Goal: Communication & Community: Share content

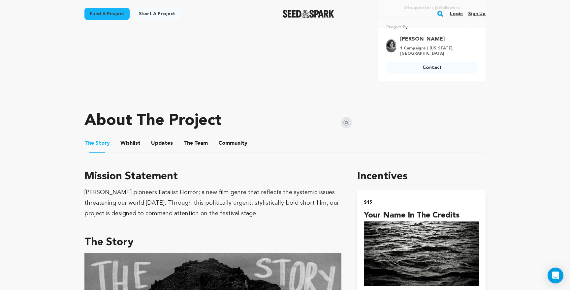
scroll to position [193, 0]
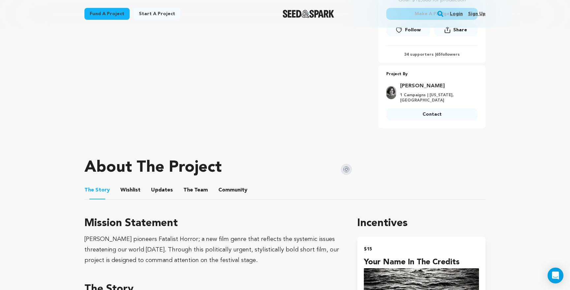
click at [156, 188] on button "Updates" at bounding box center [162, 192] width 16 height 16
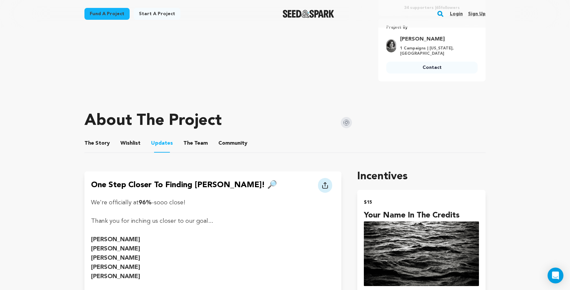
scroll to position [179, 0]
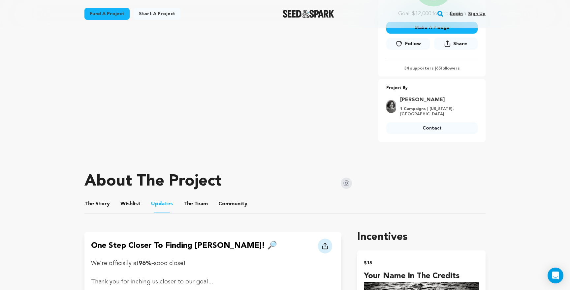
click at [231, 200] on button "Community" at bounding box center [233, 205] width 16 height 16
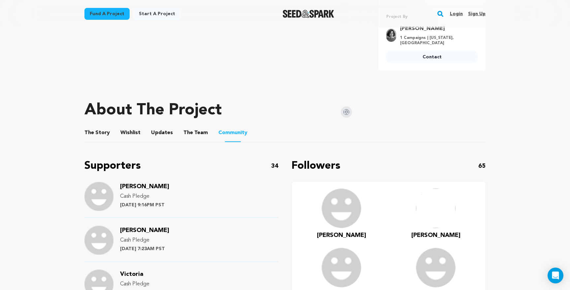
scroll to position [243, 0]
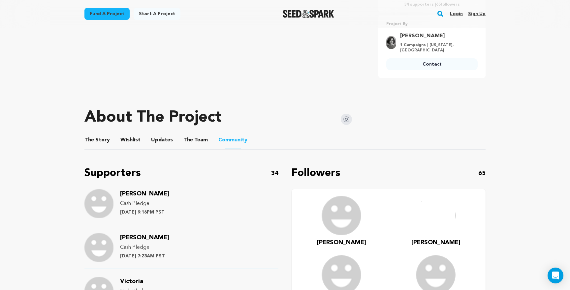
click at [458, 11] on link "Login" at bounding box center [456, 14] width 13 height 11
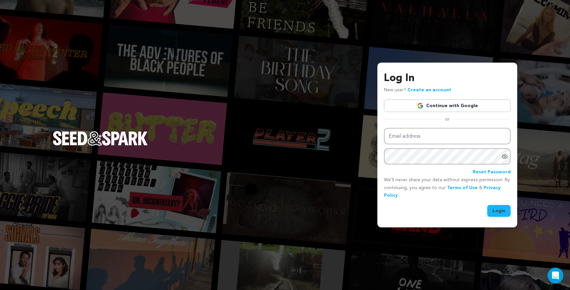
click at [441, 103] on link "Continue with Google" at bounding box center [447, 106] width 127 height 13
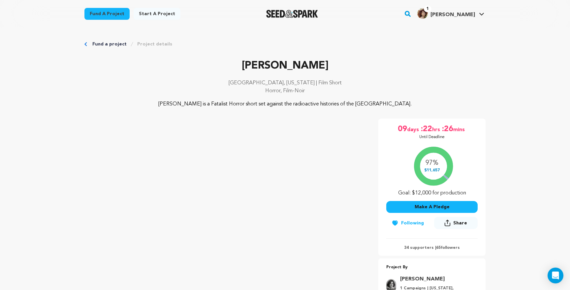
click at [458, 15] on span "[PERSON_NAME]" at bounding box center [452, 14] width 45 height 5
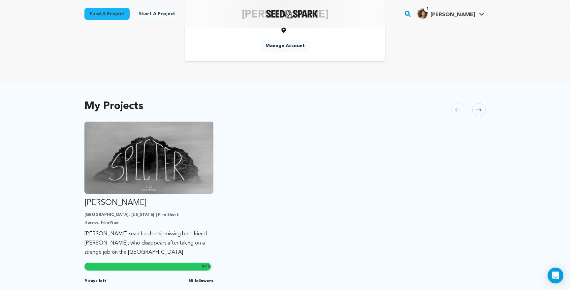
scroll to position [72, 0]
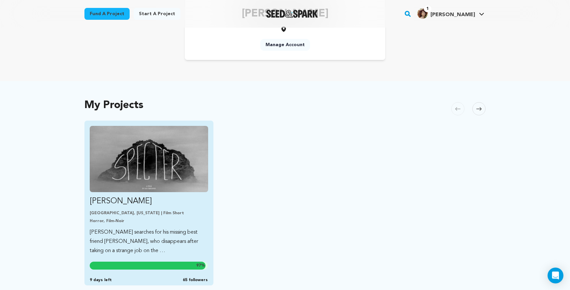
click at [162, 165] on img "Fund Specter" at bounding box center [149, 159] width 118 height 66
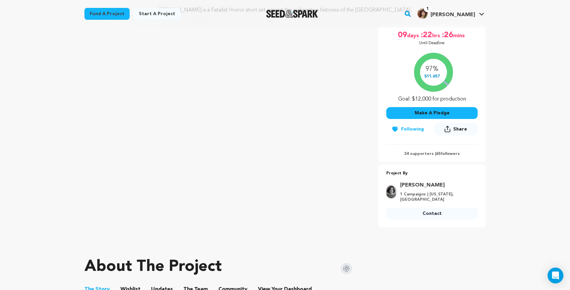
scroll to position [85, 0]
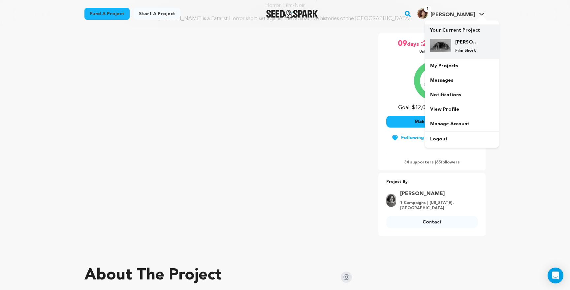
click at [451, 45] on div "Specter Film Short" at bounding box center [467, 46] width 32 height 15
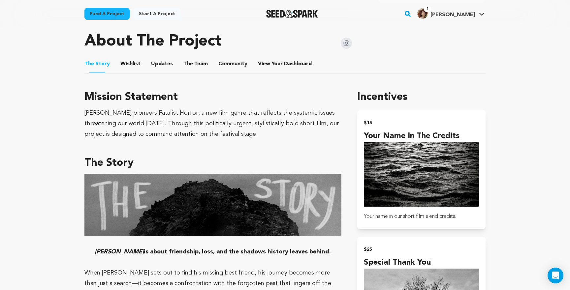
scroll to position [318, 0]
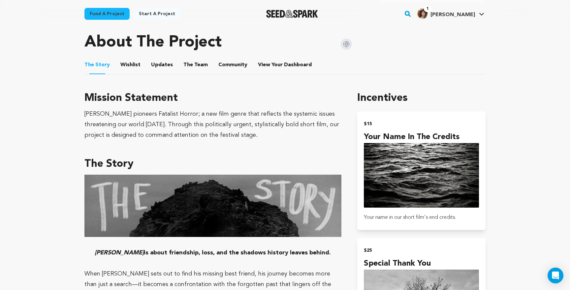
click at [156, 65] on button "Updates" at bounding box center [162, 66] width 16 height 16
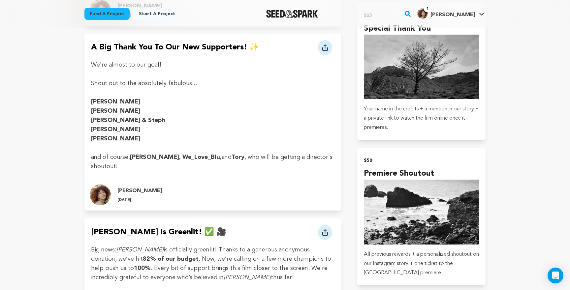
scroll to position [557, 0]
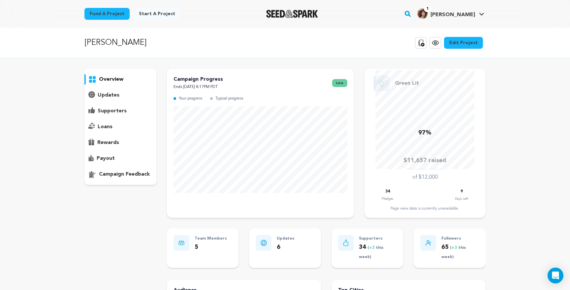
click at [114, 110] on p "supporters" at bounding box center [112, 111] width 29 height 8
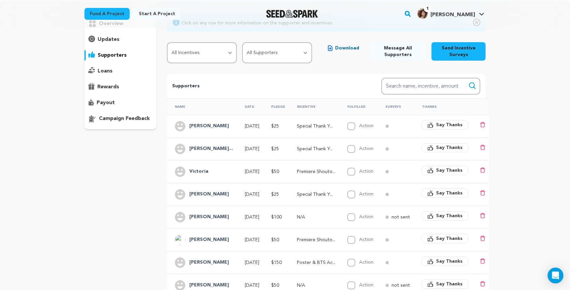
scroll to position [56, 0]
click at [224, 143] on div "Ileana Contrera..." at bounding box center [210, 148] width 51 height 11
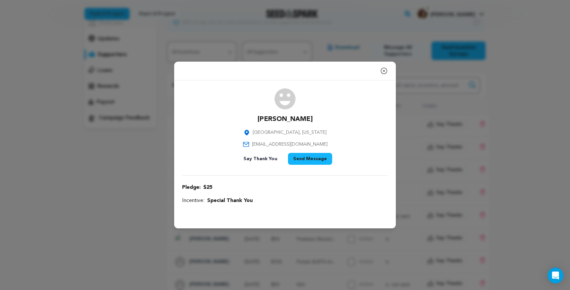
drag, startPoint x: 313, startPoint y: 118, endPoint x: 258, endPoint y: 118, distance: 55.4
click at [258, 118] on div "Ileana Contreras Castro Valley, California bringoutladyem@gmail.com Say Thank Y…" at bounding box center [285, 127] width 206 height 79
copy p "[PERSON_NAME]"
click at [457, 82] on div "Close modal Ileana Contreras Castro Valley, California bringoutladyem@gmail.com" at bounding box center [285, 145] width 570 height 290
click at [518, 97] on div "Close modal Ileana Contreras Castro Valley, California bringoutladyem@gmail.com" at bounding box center [285, 145] width 570 height 290
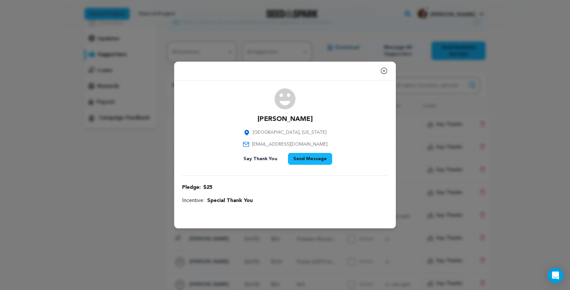
click at [385, 72] on icon "button" at bounding box center [384, 71] width 8 height 8
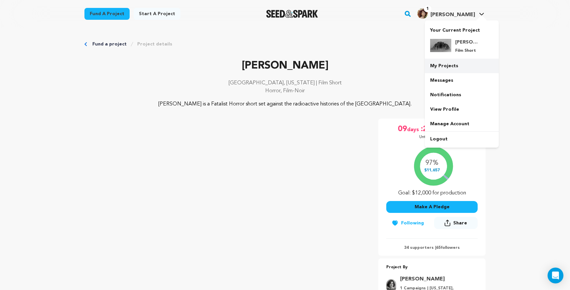
click at [446, 65] on link "My Projects" at bounding box center [462, 66] width 74 height 15
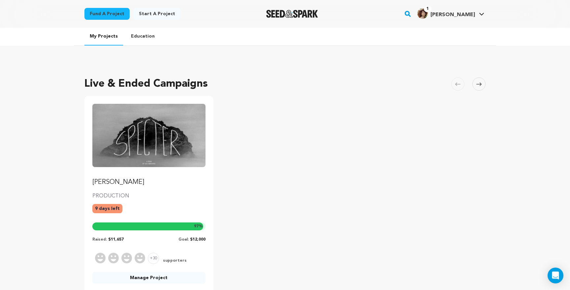
click at [135, 176] on link "[PERSON_NAME]" at bounding box center [148, 145] width 113 height 83
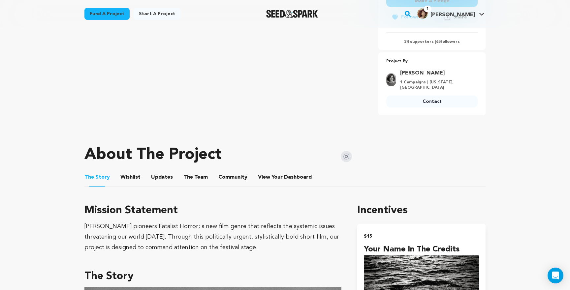
scroll to position [221, 0]
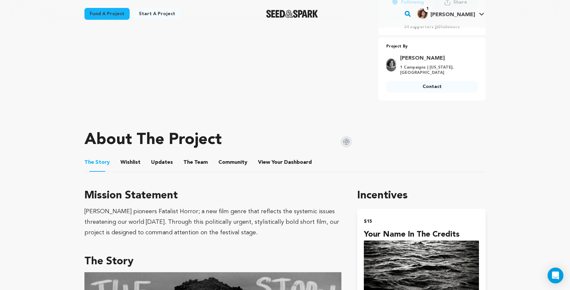
click at [157, 162] on button "Updates" at bounding box center [162, 164] width 16 height 16
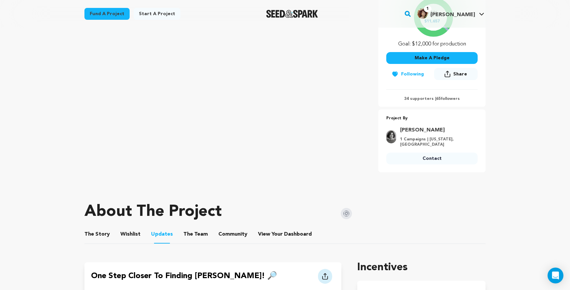
scroll to position [103, 0]
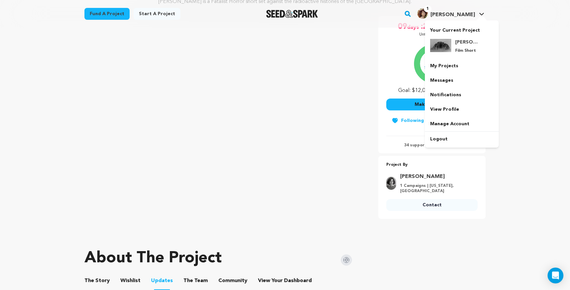
click at [470, 11] on h4 "[PERSON_NAME]" at bounding box center [452, 15] width 45 height 8
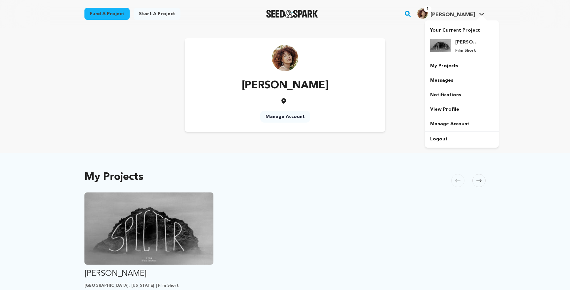
click at [470, 15] on span "[PERSON_NAME]" at bounding box center [452, 14] width 45 height 5
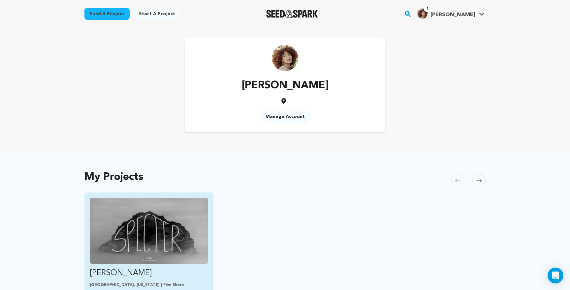
click at [162, 208] on img "Fund Specter" at bounding box center [149, 231] width 118 height 66
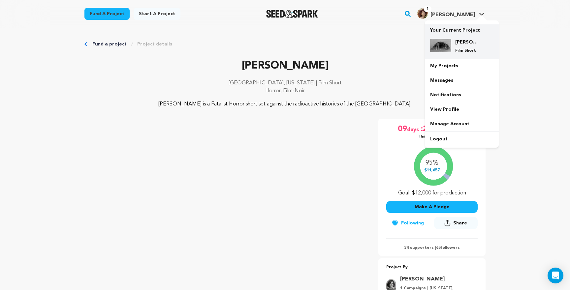
click at [445, 51] on img at bounding box center [440, 45] width 21 height 13
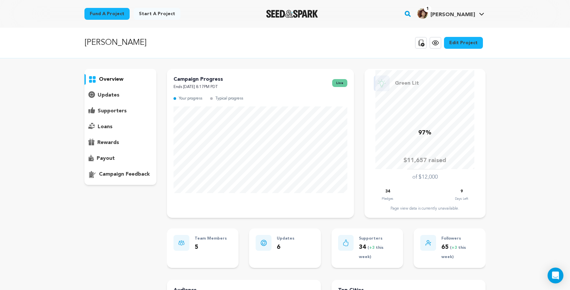
click at [110, 95] on p "updates" at bounding box center [109, 95] width 22 height 8
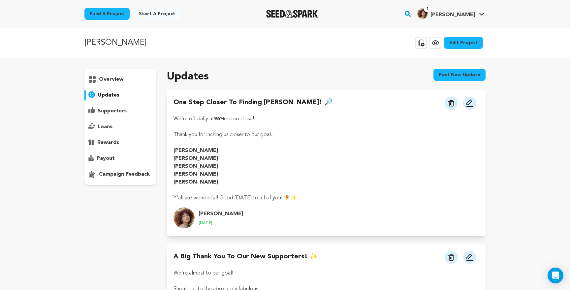
click at [459, 76] on button "Post new update" at bounding box center [459, 75] width 52 height 12
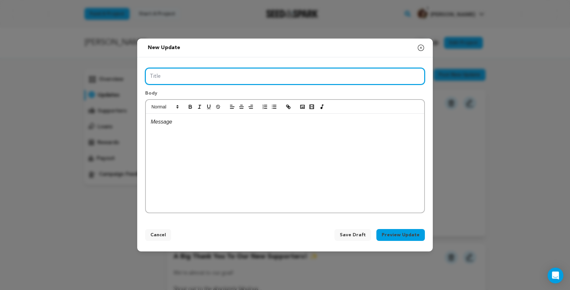
click at [238, 74] on input "Title" at bounding box center [285, 76] width 280 height 17
type input "9 Days Left!"
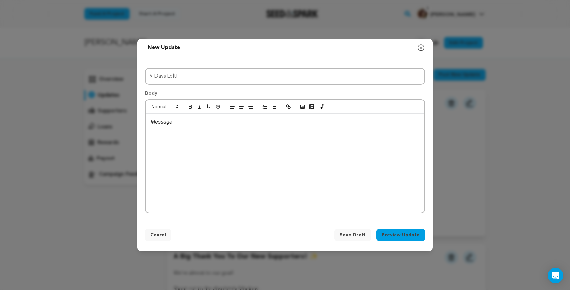
click at [225, 121] on p at bounding box center [285, 122] width 268 height 9
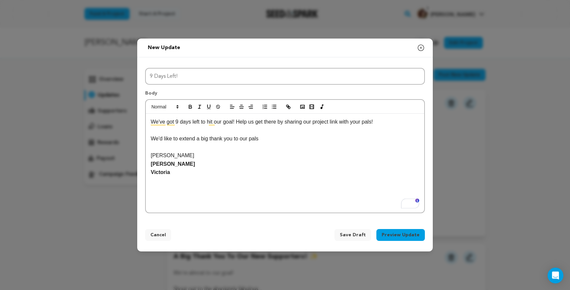
click at [194, 102] on div at bounding box center [285, 107] width 278 height 14
click at [189, 107] on icon "button" at bounding box center [190, 108] width 3 height 2
click at [183, 154] on p "[PERSON_NAME]" at bounding box center [285, 155] width 268 height 9
drag, startPoint x: 316, startPoint y: 157, endPoint x: 201, endPoint y: 156, distance: 114.4
click at [201, 156] on p "Tim Thimler for your generosity! Because of you we're almost there!" at bounding box center [285, 155] width 268 height 9
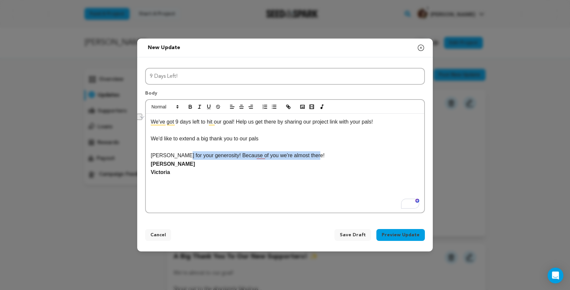
drag, startPoint x: 180, startPoint y: 155, endPoint x: 314, endPoint y: 157, distance: 134.5
click at [314, 157] on p "Tim Thimler for your generosity! Because of you we're almost there!" at bounding box center [285, 155] width 268 height 9
click at [179, 186] on p "To enrich screen reader interactions, please activate Accessibility in Grammarl…" at bounding box center [285, 189] width 268 height 9
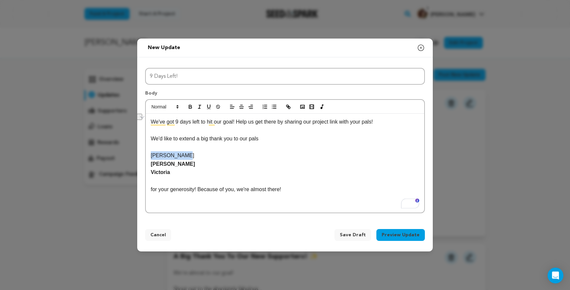
drag, startPoint x: 180, startPoint y: 157, endPoint x: 141, endPoint y: 157, distance: 39.6
click at [141, 157] on div "Title 9 Days Left! Body We've got 9 days left to hit our goal! Help us get ther…" at bounding box center [284, 139] width 295 height 164
click at [190, 107] on icon "button" at bounding box center [190, 108] width 3 height 2
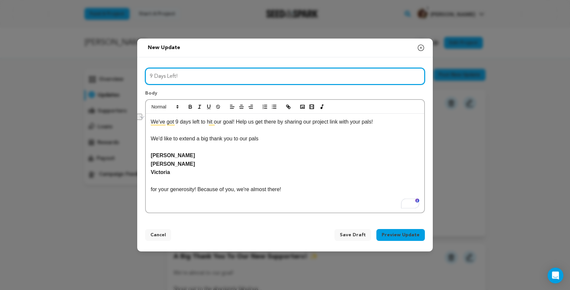
click at [194, 76] on input "9 Days Left!" at bounding box center [285, 76] width 280 height 17
paste input "🚨"
type input "9 Days Left! 🚨"
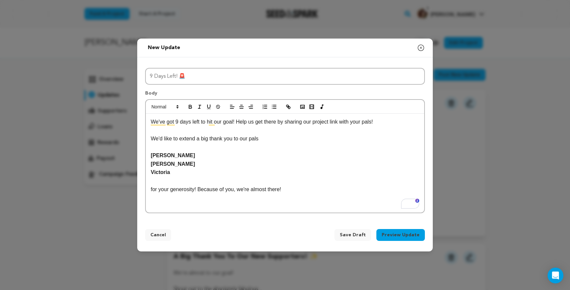
click at [168, 191] on p "for your generosity! Because of you, we're almost there!" at bounding box center [285, 189] width 268 height 9
click at [215, 135] on p "We'd like to extend a big thank you to our pals" at bounding box center [285, 139] width 268 height 9
click at [398, 235] on button "Preview Update" at bounding box center [400, 235] width 48 height 12
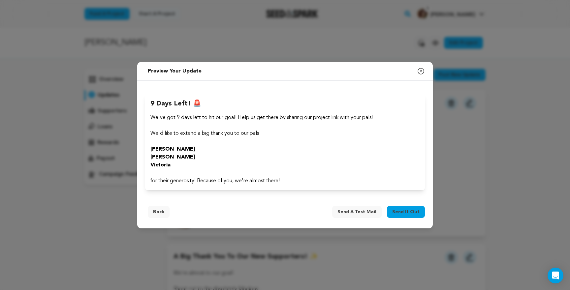
click at [405, 213] on span "Send it out" at bounding box center [405, 212] width 27 height 7
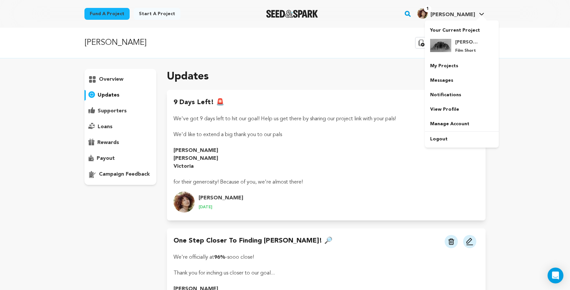
click at [463, 17] on span "[PERSON_NAME]" at bounding box center [452, 14] width 45 height 5
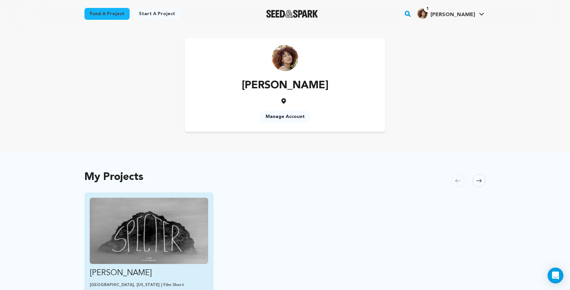
click at [126, 238] on img "Fund Specter" at bounding box center [149, 231] width 118 height 66
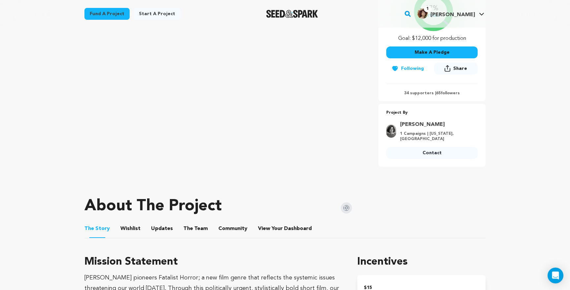
scroll to position [160, 0]
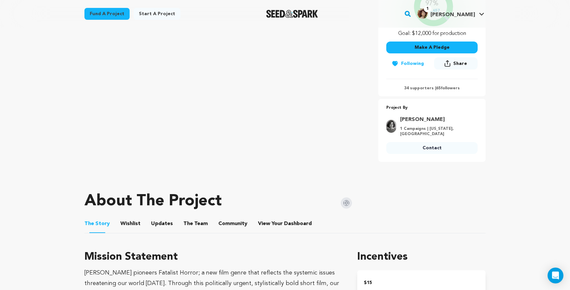
click at [188, 223] on button "The Team" at bounding box center [196, 225] width 16 height 16
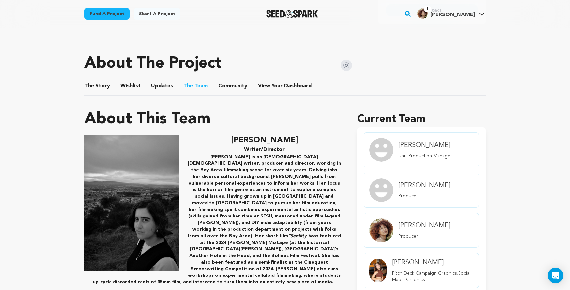
scroll to position [297, 0]
